Goal: Find contact information: Find contact information

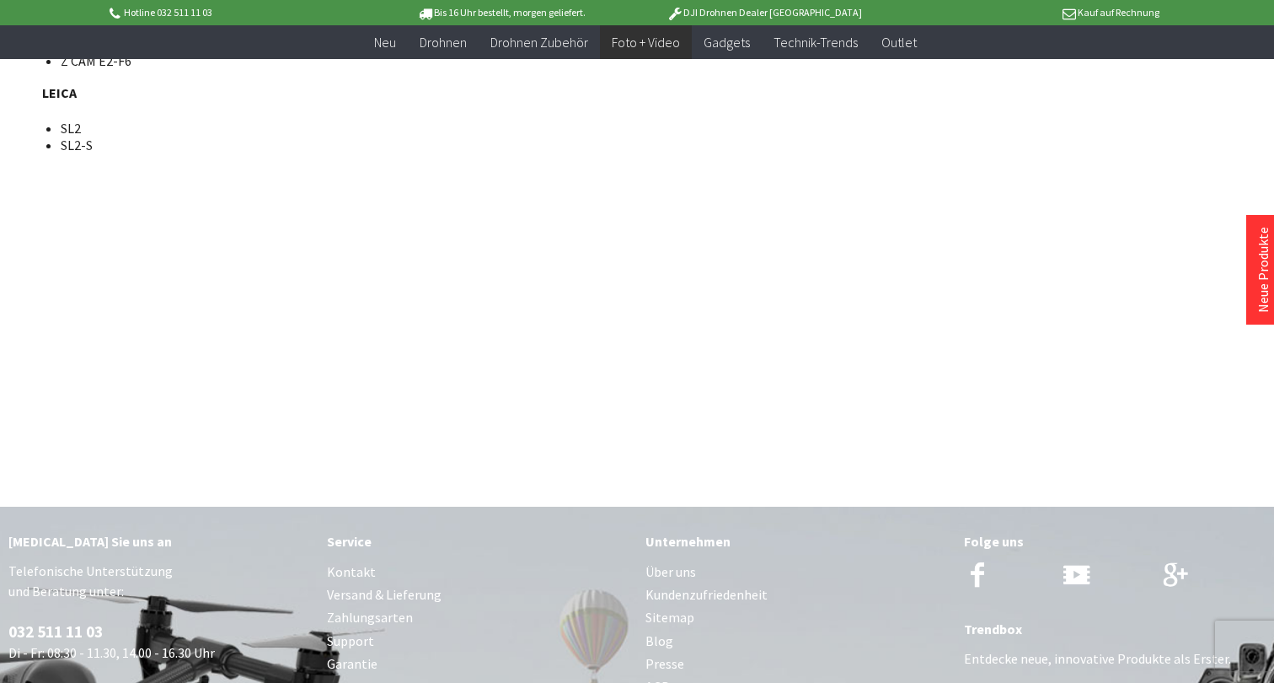
scroll to position [13212, 0]
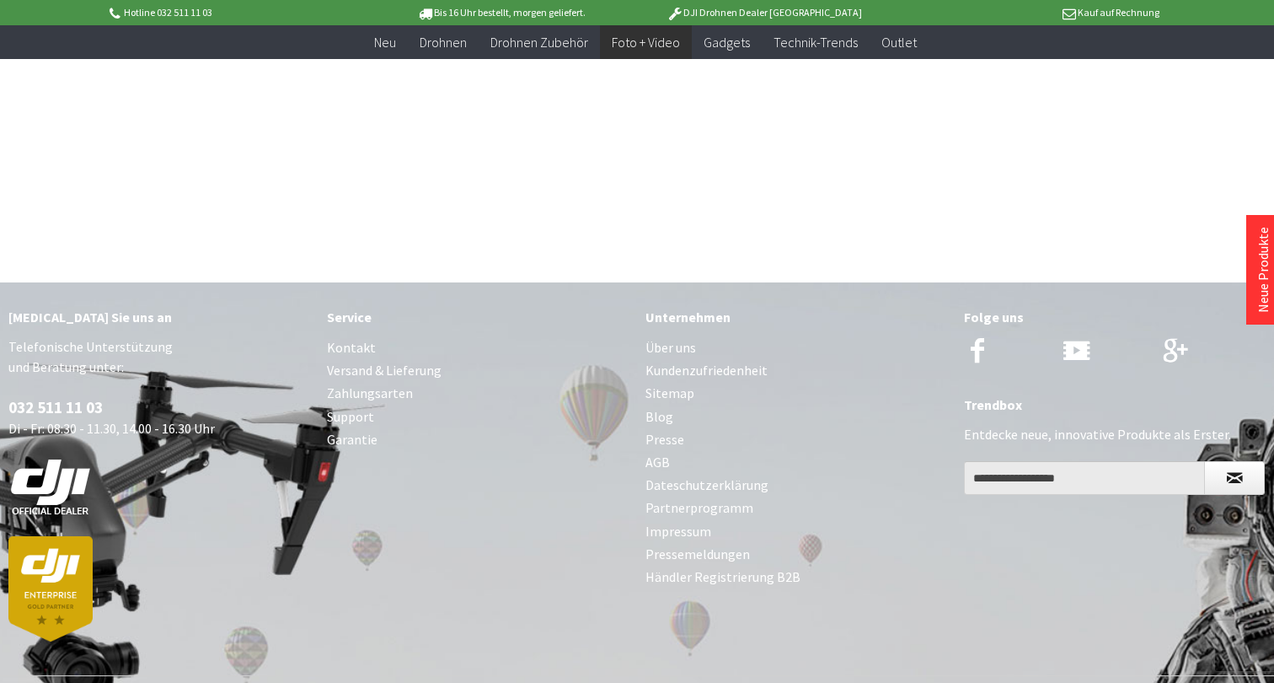
click at [672, 566] on link "Händler Registrierung B2B" at bounding box center [797, 577] width 302 height 23
click at [673, 520] on link "Impressum" at bounding box center [797, 531] width 302 height 23
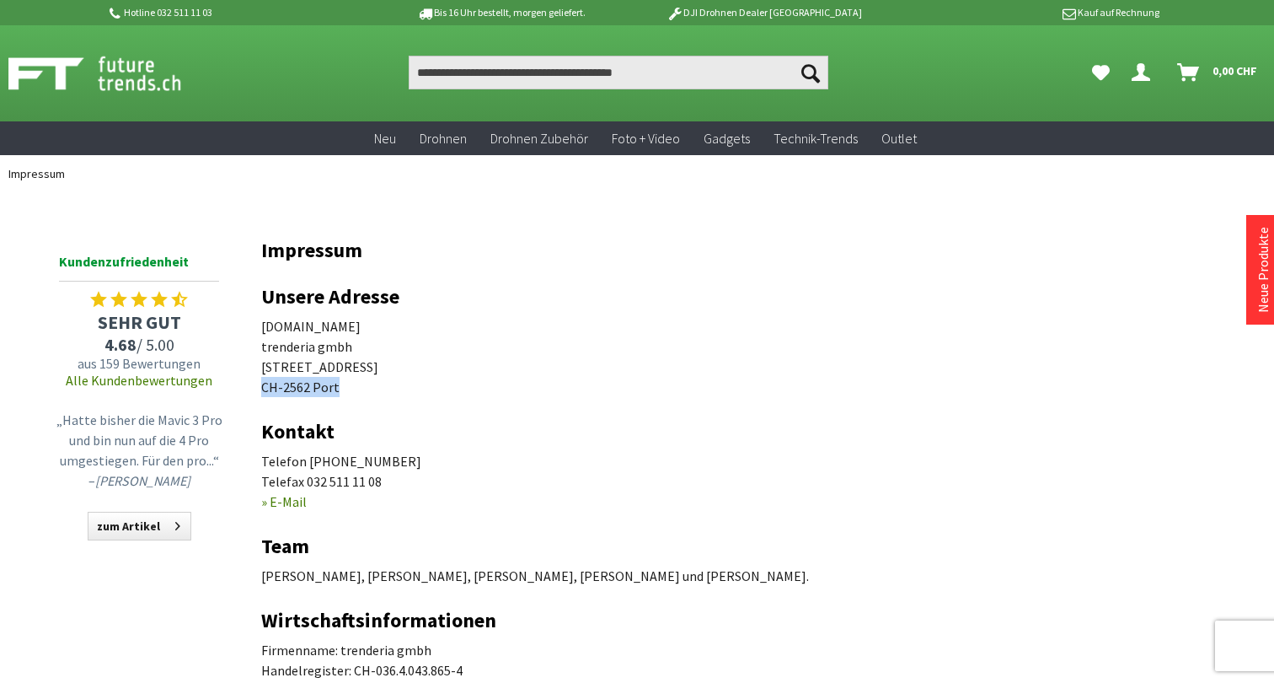
drag, startPoint x: 337, startPoint y: 383, endPoint x: 255, endPoint y: 383, distance: 82.6
click at [255, 383] on div "Menü schließen Kategorien Neu Drohnen Drohnen Zubehör Foto + Video Gadgets Tech…" at bounding box center [637, 485] width 1274 height 587
copy p "CH-2562 Port"
